Goal: Information Seeking & Learning: Learn about a topic

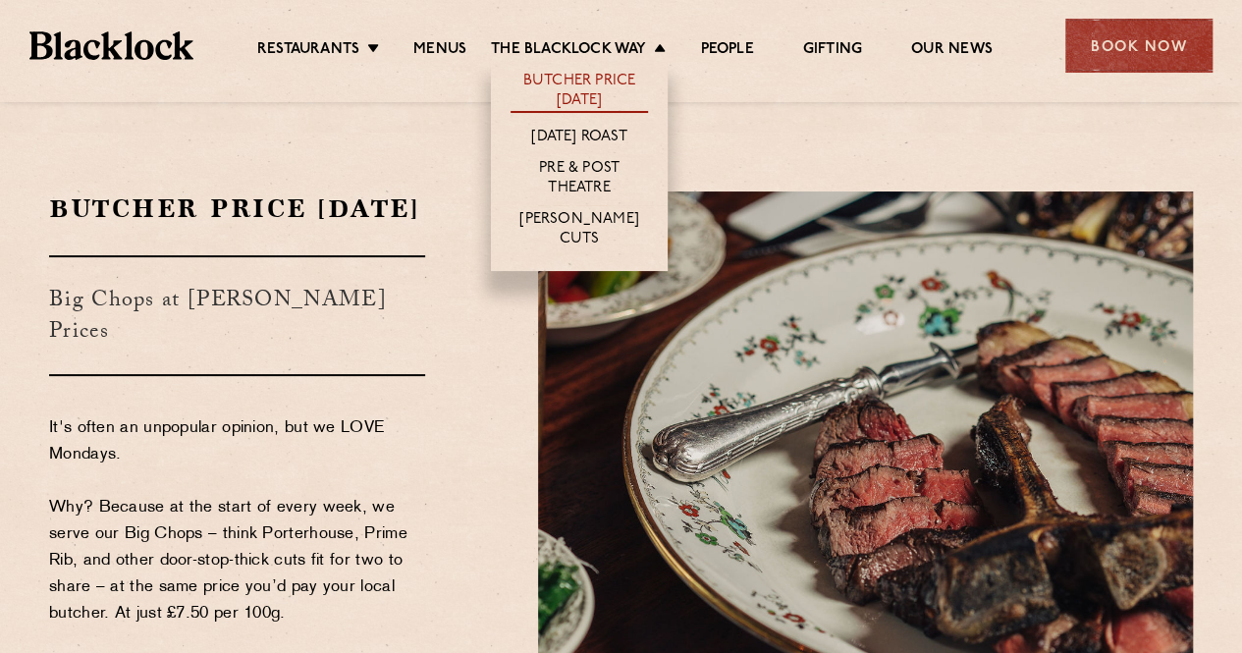
click at [547, 72] on link "Butcher Price [DATE]" at bounding box center [578, 92] width 137 height 41
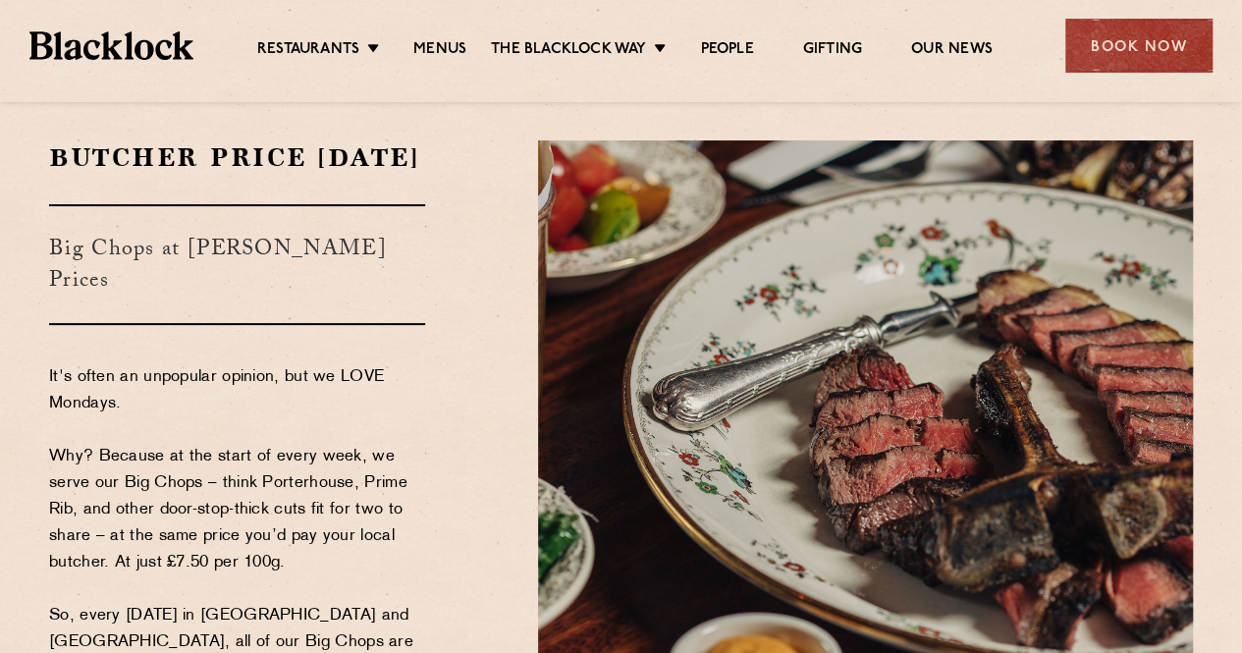
scroll to position [53, 0]
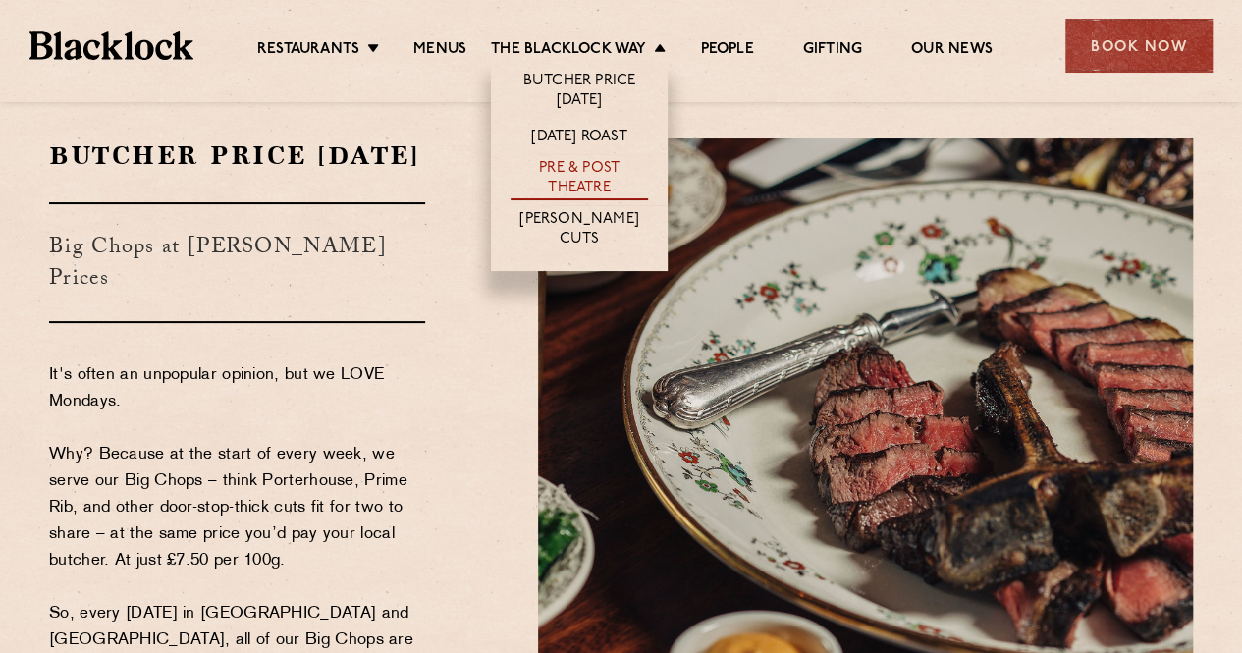
click at [594, 170] on link "Pre & Post Theatre" at bounding box center [578, 179] width 137 height 41
